Goal: Obtain resource: Download file/media

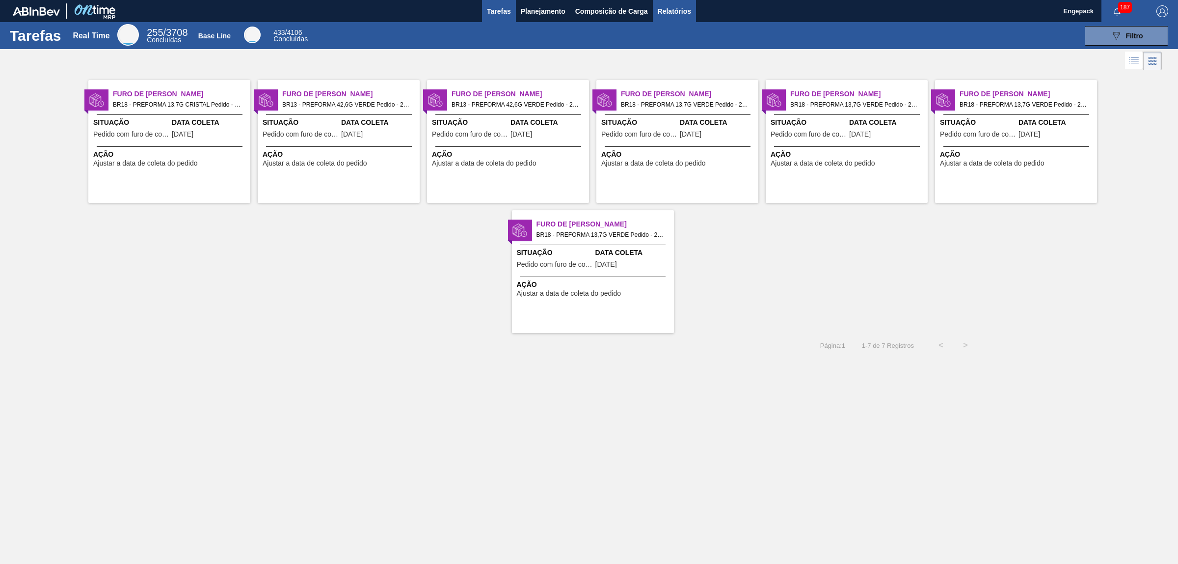
click at [685, 11] on span "Relatórios" at bounding box center [674, 11] width 33 height 12
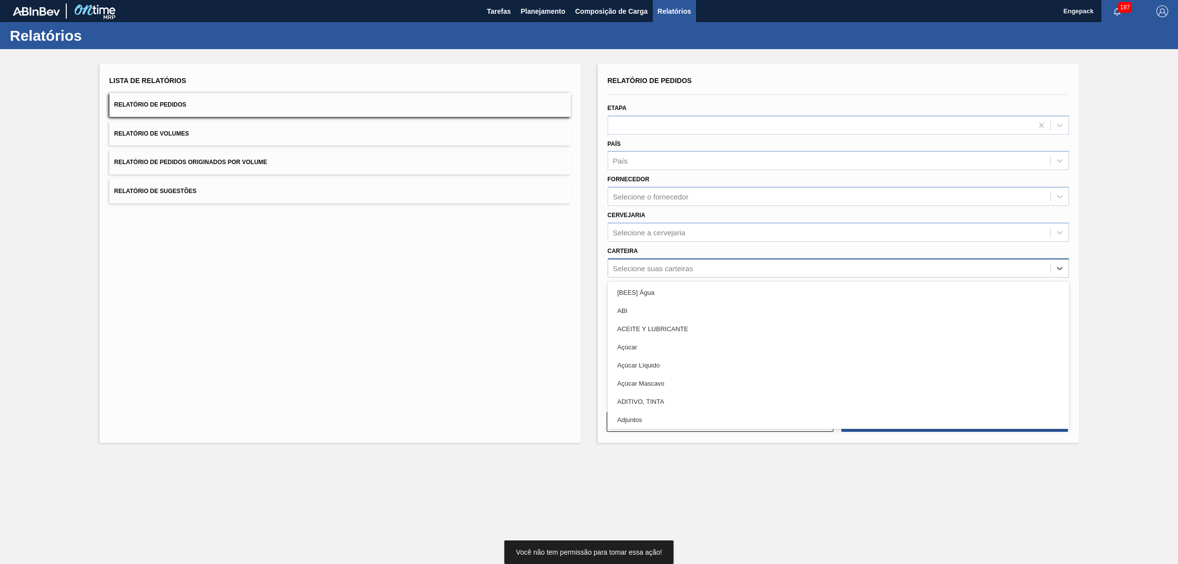
click at [696, 267] on div "Selecione suas carteiras" at bounding box center [829, 268] width 442 height 14
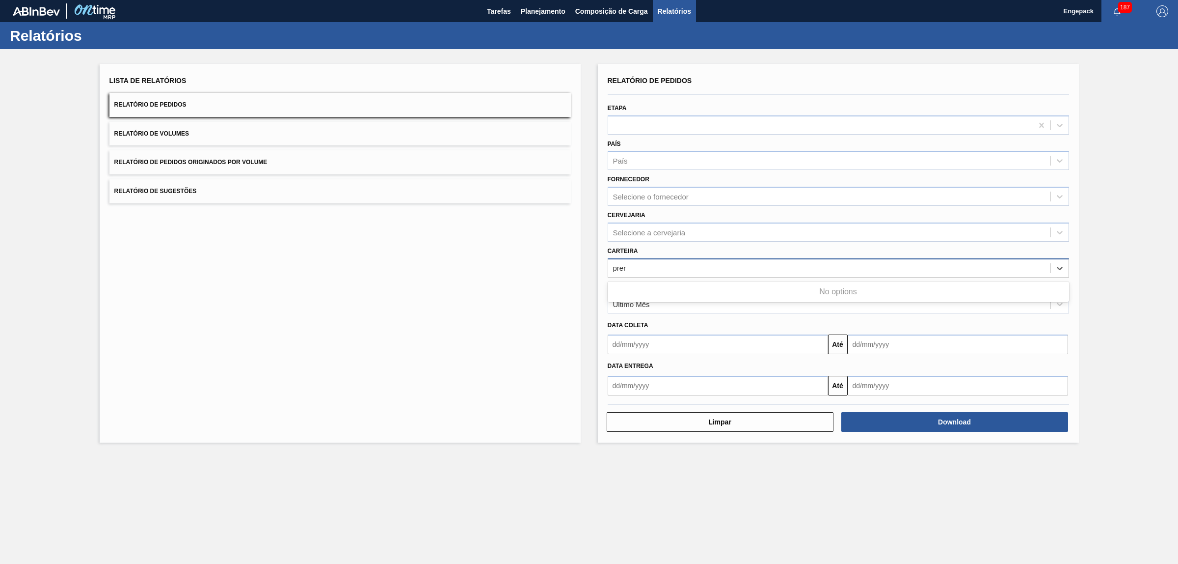
type input "pre"
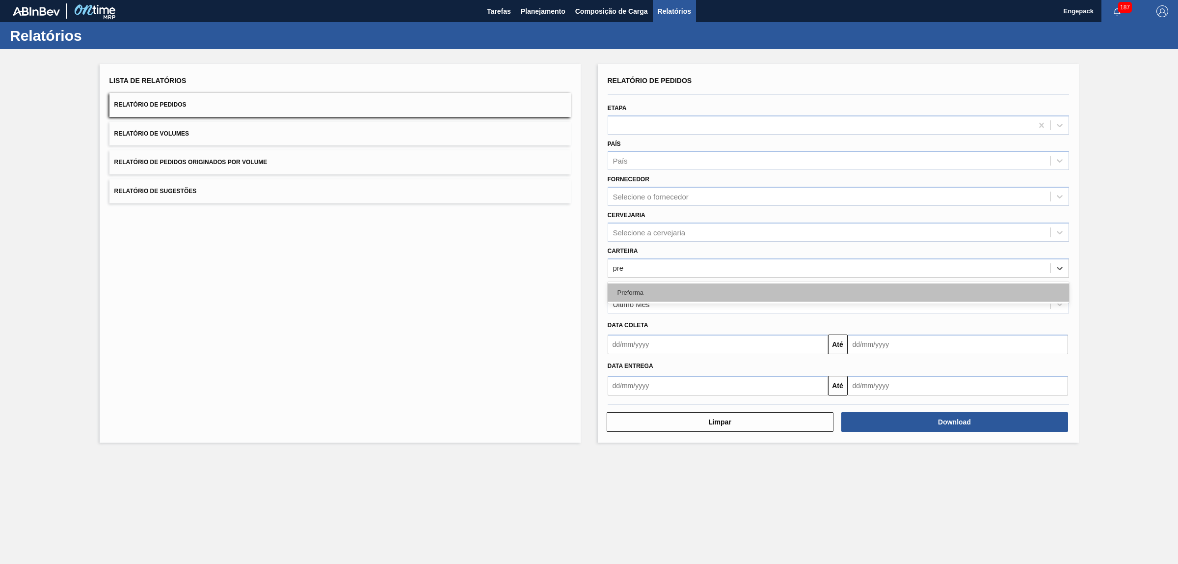
click at [658, 288] on div "Preforma" at bounding box center [839, 292] width 462 height 18
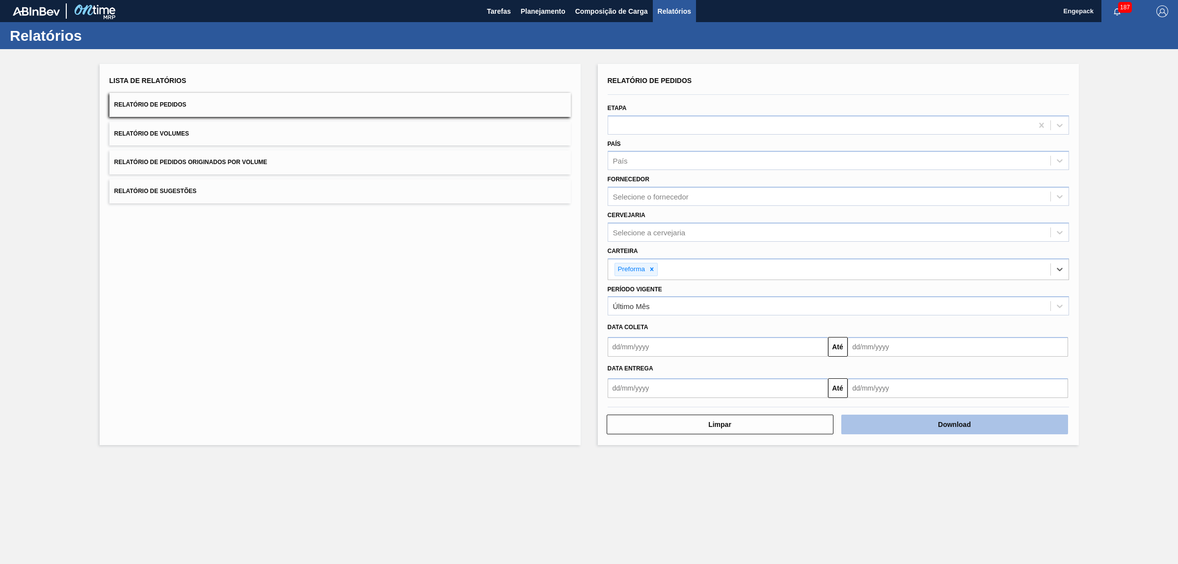
click at [940, 428] on button "Download" at bounding box center [955, 424] width 227 height 20
